Goal: Task Accomplishment & Management: Complete application form

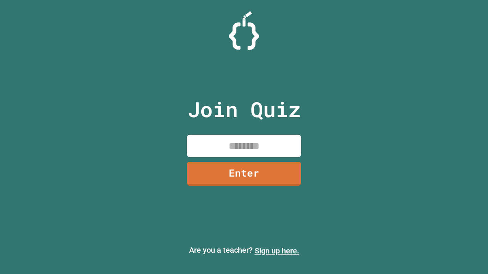
click at [277, 251] on link "Sign up here." at bounding box center [276, 250] width 45 height 9
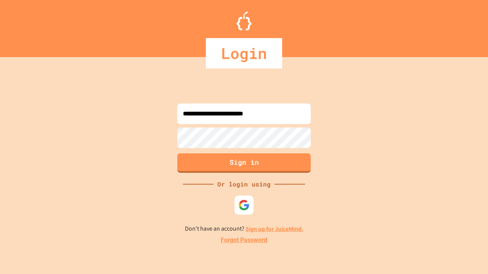
type input "**********"
